Goal: Browse casually

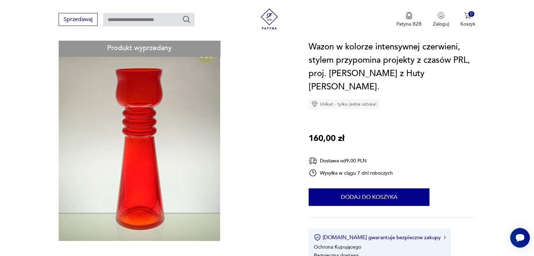
scroll to position [70, 0]
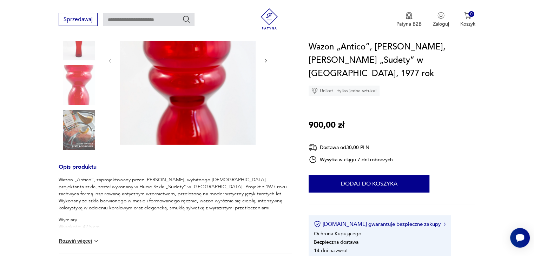
click at [195, 105] on img at bounding box center [187, 60] width 135 height 170
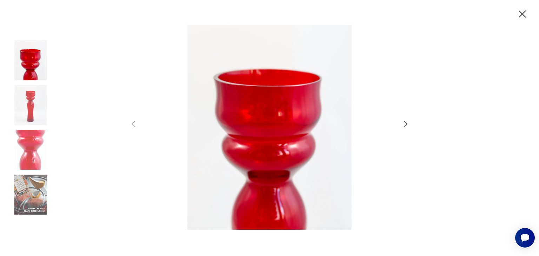
click at [406, 121] on icon "button" at bounding box center [406, 124] width 8 height 8
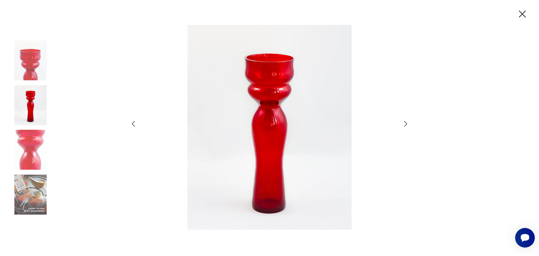
click at [406, 121] on icon "button" at bounding box center [406, 124] width 8 height 8
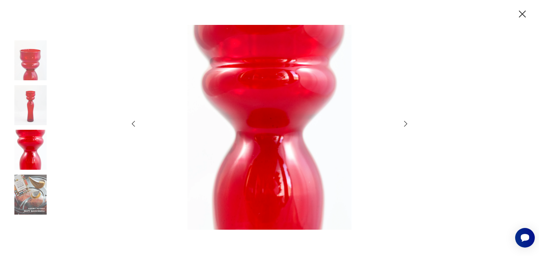
click at [406, 121] on icon "button" at bounding box center [406, 124] width 8 height 8
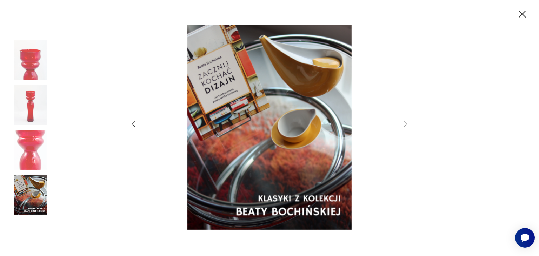
click at [522, 15] on icon "button" at bounding box center [522, 14] width 12 height 12
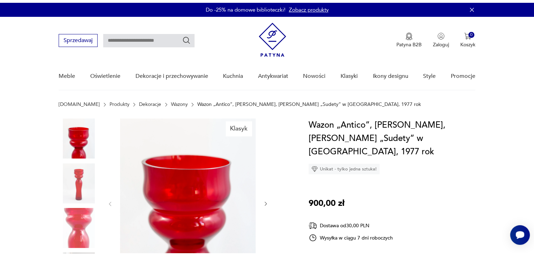
scroll to position [35, 0]
